Goal: Complete application form

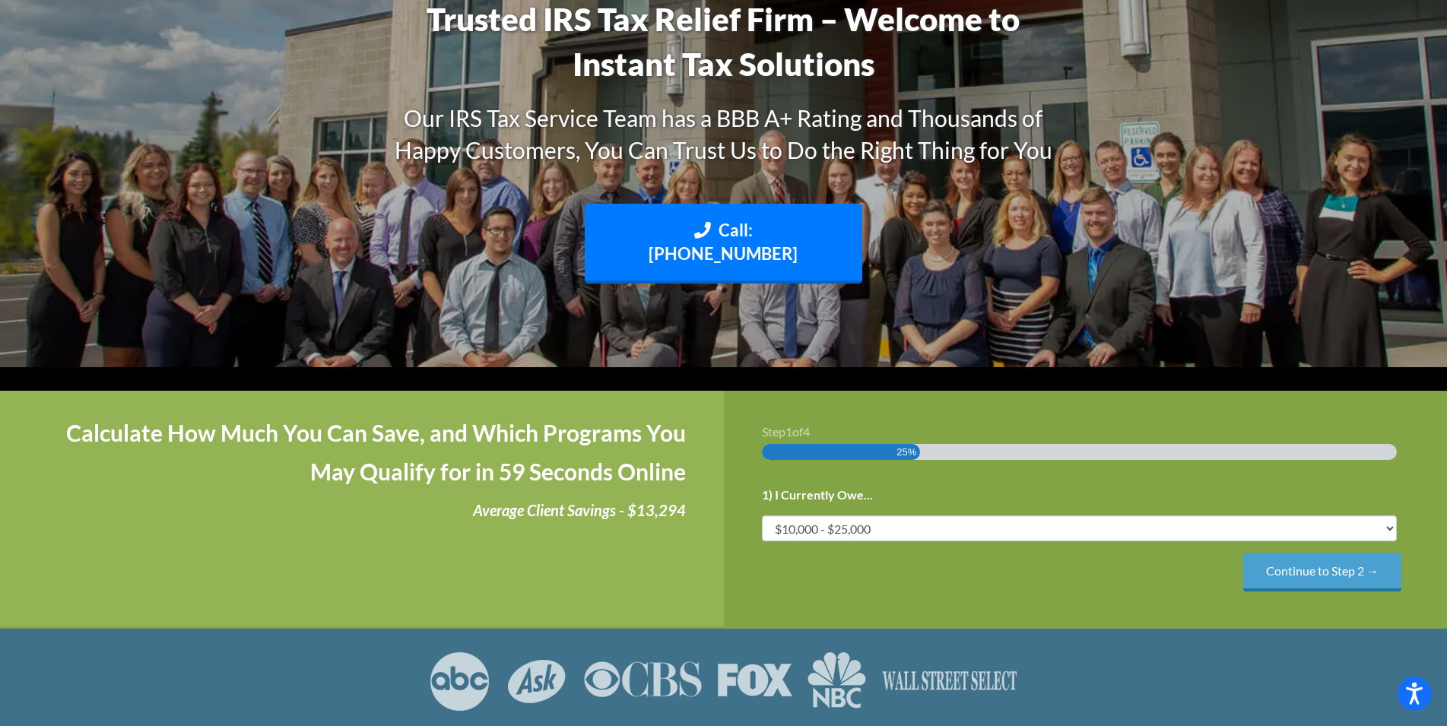
scroll to position [233, 0]
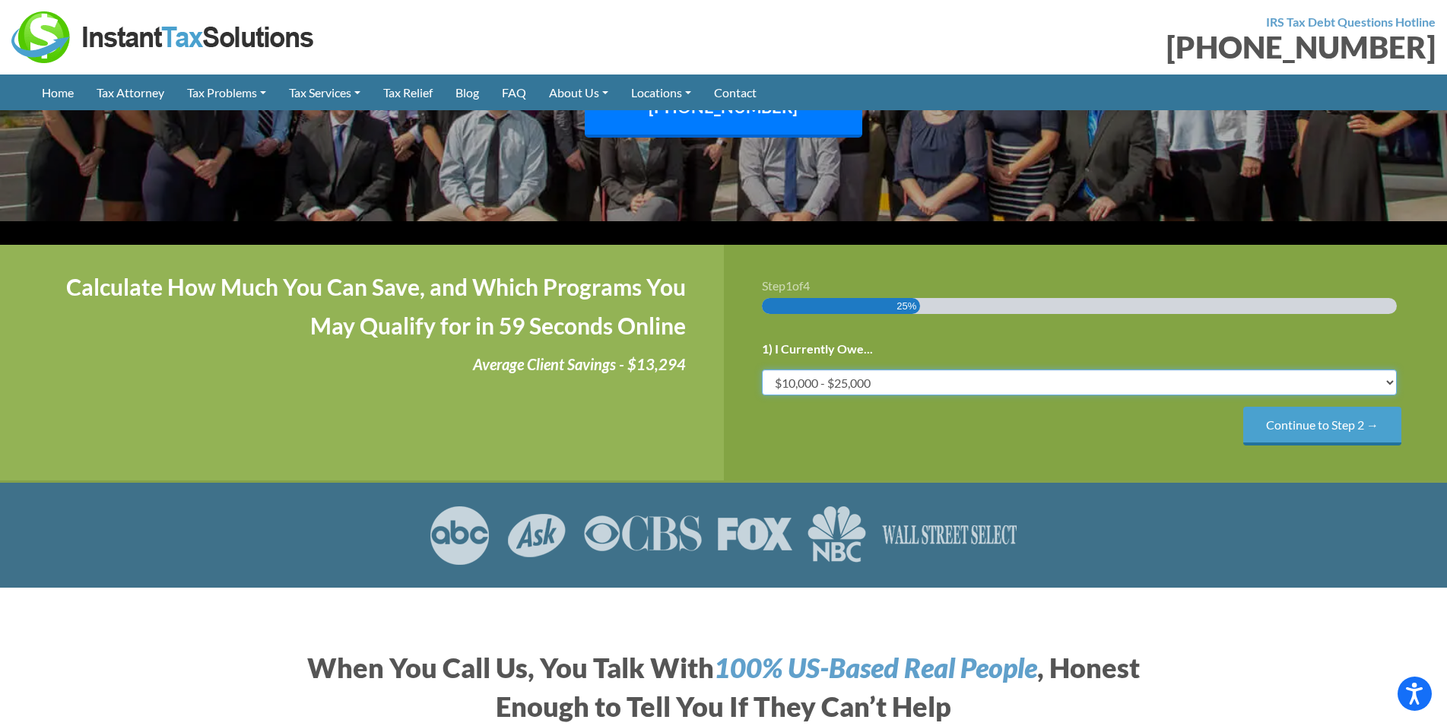
select select "50-75"
click option "$50,000 - $75,000" at bounding box center [0, 0] width 0 height 0
click at [1330, 407] on input "Continue to Step 2 →" at bounding box center [1322, 426] width 158 height 39
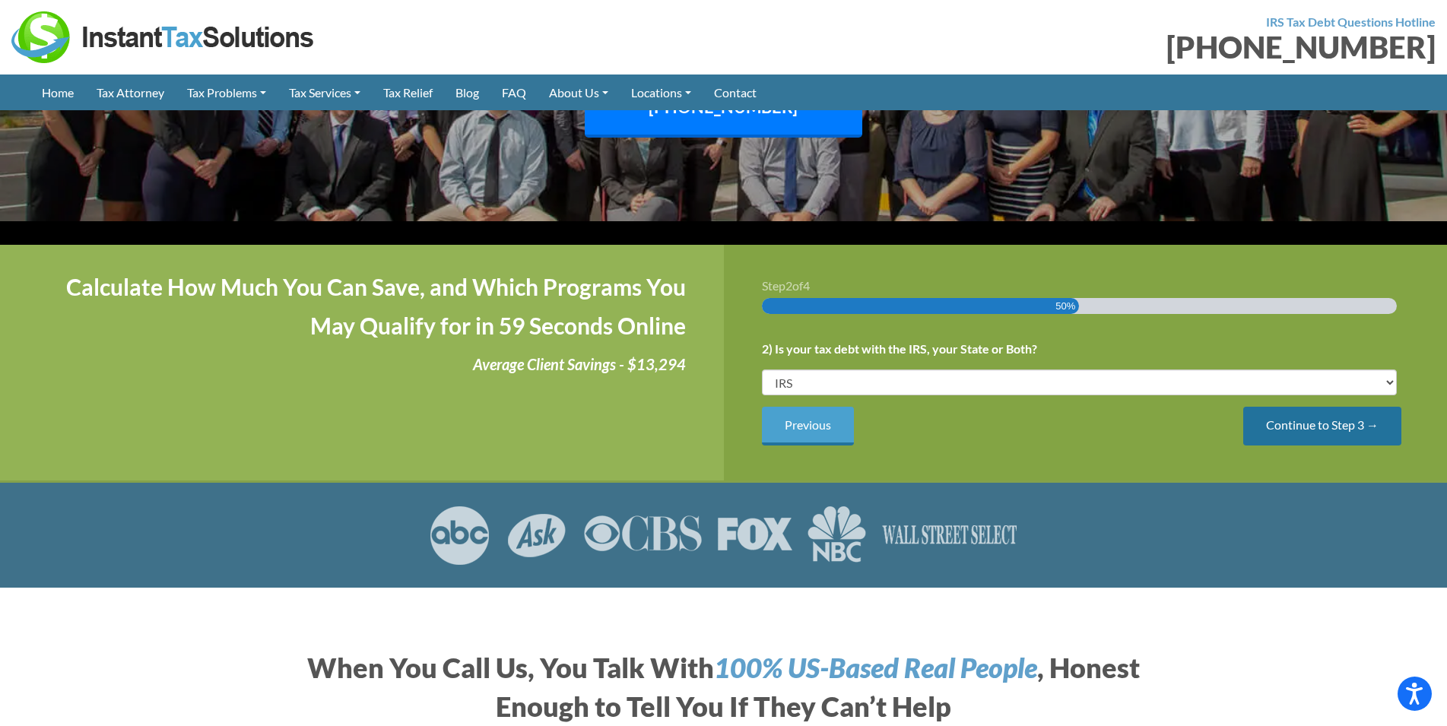
click at [1332, 407] on input "Continue to Step 3 →" at bounding box center [1322, 426] width 158 height 39
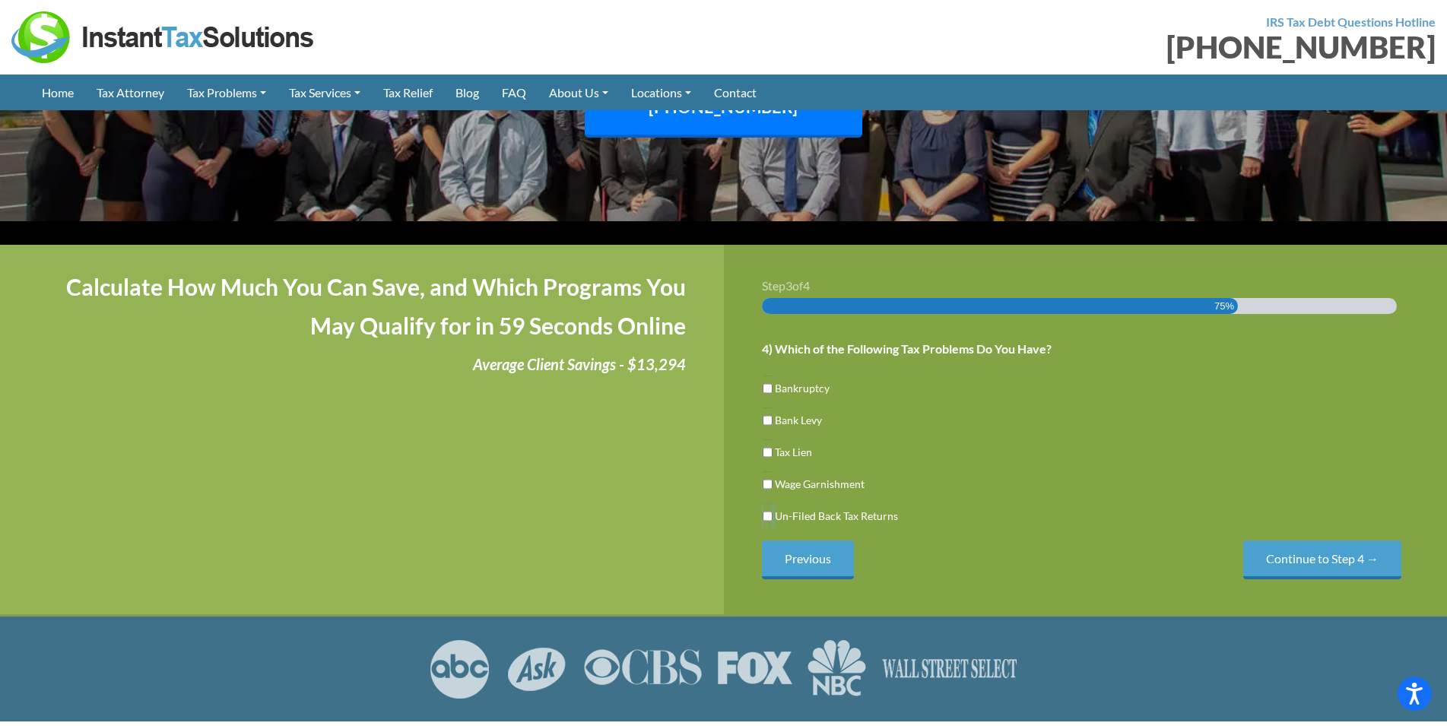
click at [769, 503] on input "Un-Filed Back Tax Returns" at bounding box center [768, 516] width 10 height 26
checkbox input "true"
click at [1342, 541] on input "Continue to Step 4 →" at bounding box center [1322, 560] width 158 height 39
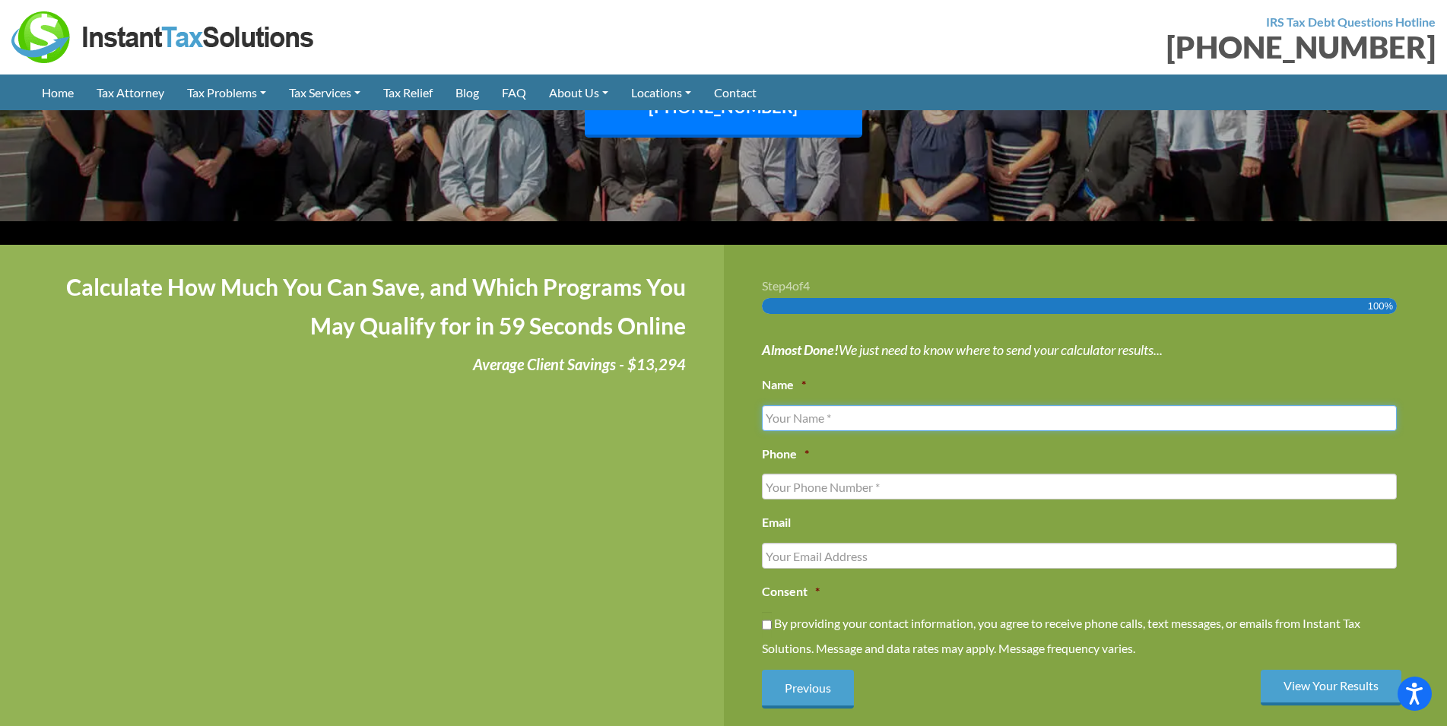
click at [805, 405] on input "Name *" at bounding box center [1080, 418] width 636 height 26
click at [768, 405] on input "Name *" at bounding box center [1080, 418] width 636 height 26
type input "[PERSON_NAME]"
type input "9045316093"
type input "[EMAIL_ADDRESS][DOMAIN_NAME]"
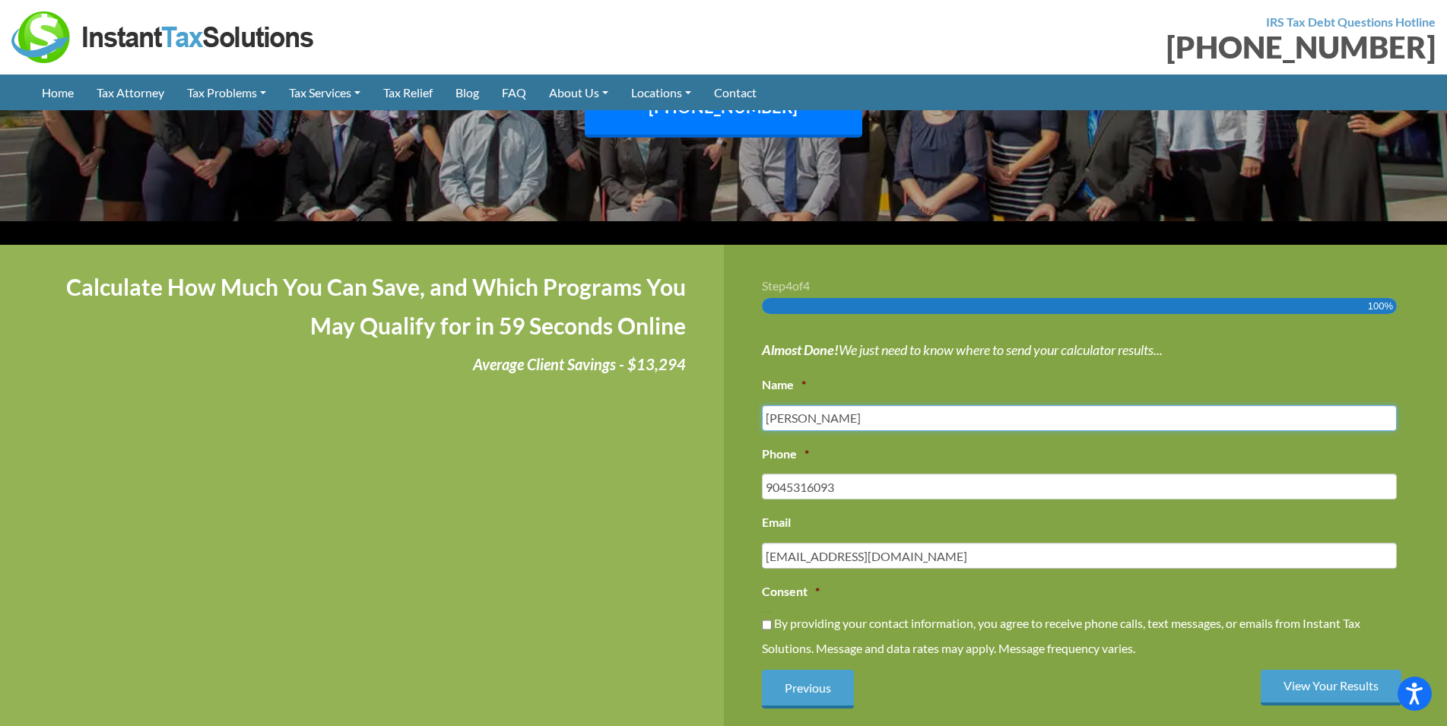
type input "[PHONE_NUMBER]"
click at [680, 450] on div "Calculate How Much You Can Save, and Which Programs You May Qualify for in 59 S…" at bounding box center [362, 494] width 724 height 499
drag, startPoint x: 925, startPoint y: 531, endPoint x: 753, endPoint y: 534, distance: 171.8
click at [762, 543] on input "[EMAIL_ADDRESS][DOMAIN_NAME]" at bounding box center [1080, 556] width 636 height 26
type input "[EMAIL_ADDRESS][DOMAIN_NAME]"
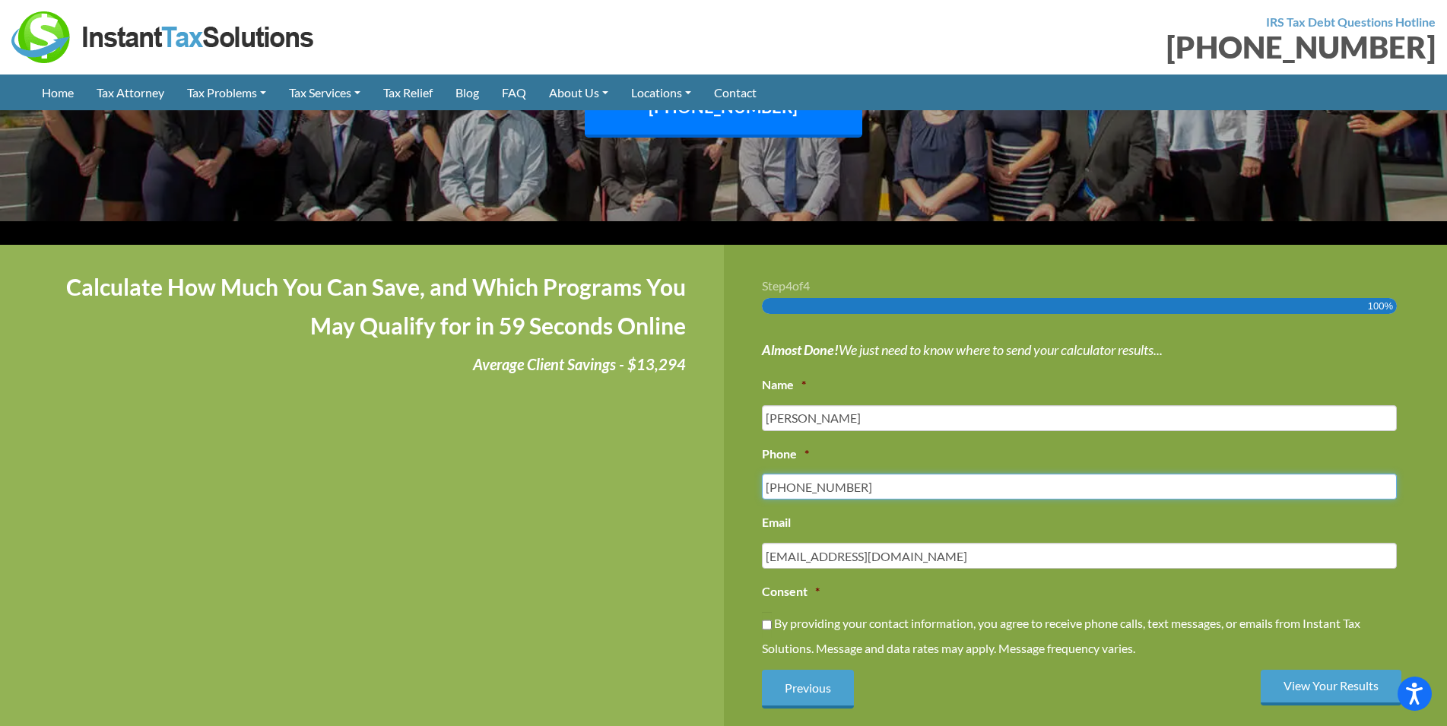
drag, startPoint x: 853, startPoint y: 463, endPoint x: 724, endPoint y: 465, distance: 129.3
click at [762, 474] on input "[PHONE_NUMBER]" at bounding box center [1080, 487] width 636 height 26
click at [848, 474] on input "[PHONE_NUMBER]" at bounding box center [1080, 487] width 636 height 26
type input "(___) ___-____"
